Goal: Task Accomplishment & Management: Use online tool/utility

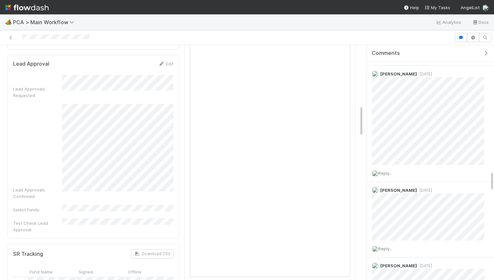
scroll to position [455, 0]
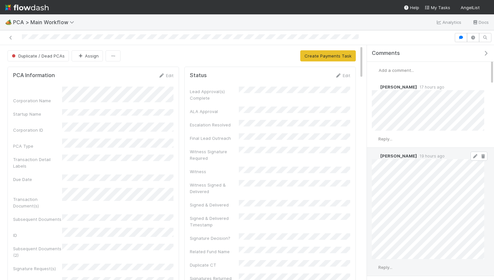
scroll to position [1, 0]
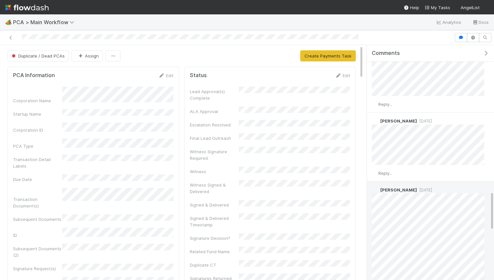
scroll to position [881, 0]
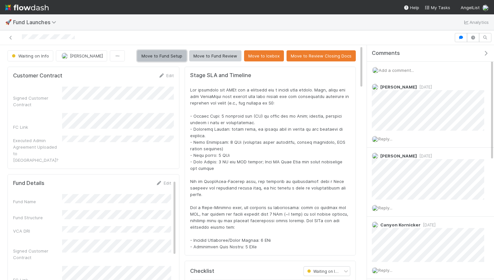
click at [173, 55] on button "Move to Fund Setup" at bounding box center [161, 55] width 49 height 11
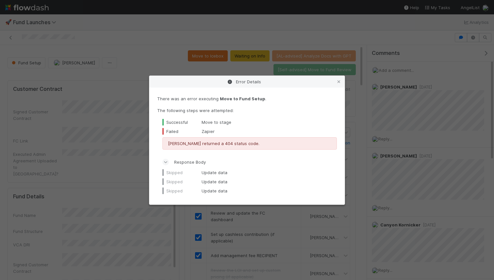
click at [337, 82] on icon at bounding box center [339, 82] width 7 height 4
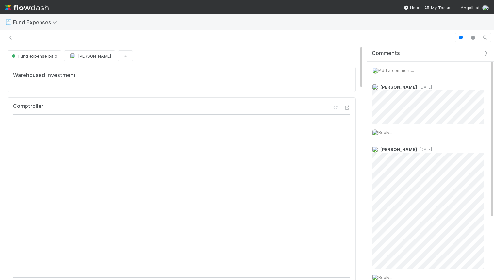
click at [396, 68] on span "Add a comment..." at bounding box center [396, 70] width 35 height 5
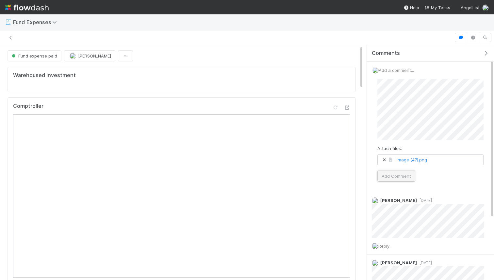
click at [396, 177] on button "Add Comment" at bounding box center [397, 176] width 38 height 11
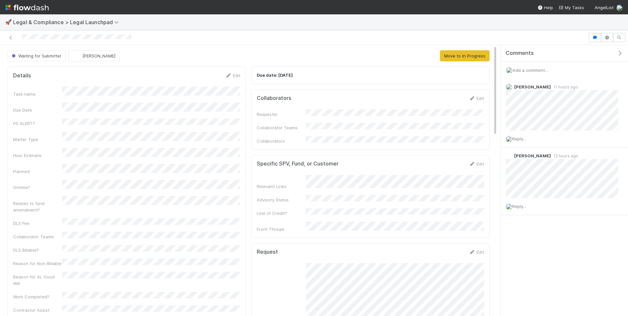
click at [532, 69] on span "Add a comment..." at bounding box center [529, 70] width 35 height 5
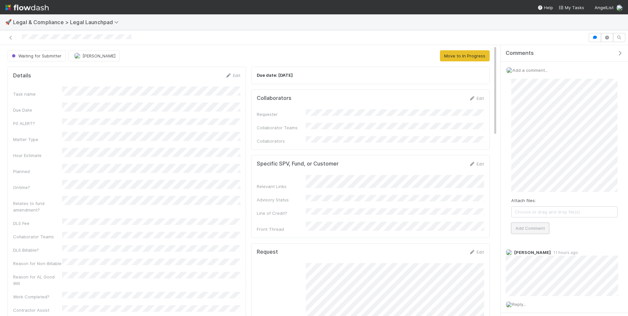
click at [533, 226] on button "Add Comment" at bounding box center [530, 228] width 38 height 11
